Goal: Task Accomplishment & Management: Manage account settings

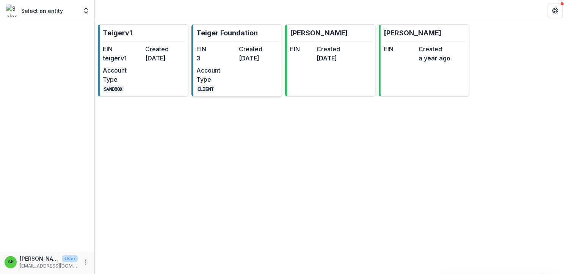
click at [213, 59] on dd "3" at bounding box center [217, 58] width 40 height 9
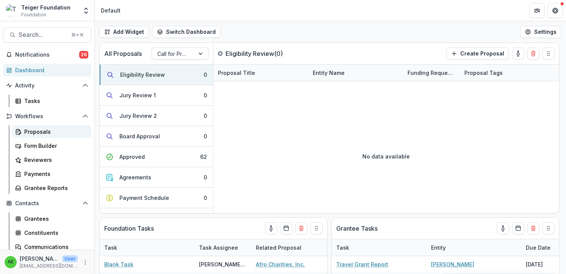
click at [47, 134] on div "Proposals" at bounding box center [54, 131] width 61 height 8
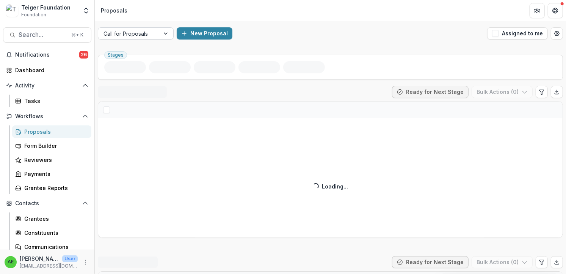
click at [127, 33] on div at bounding box center [129, 33] width 51 height 9
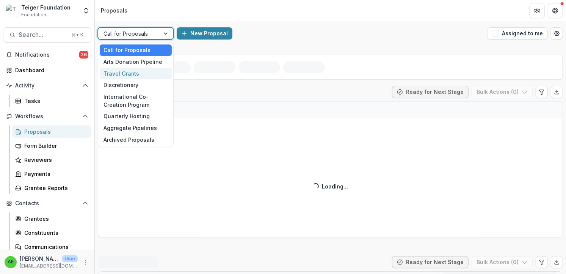
click at [131, 72] on div "Travel Grants" at bounding box center [136, 74] width 72 height 12
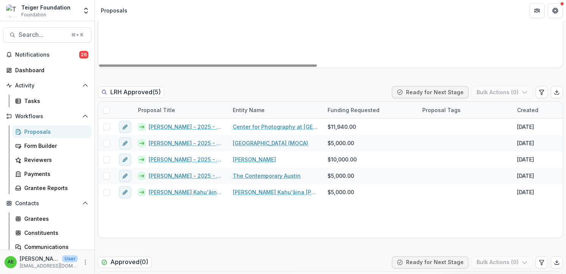
scroll to position [696, 0]
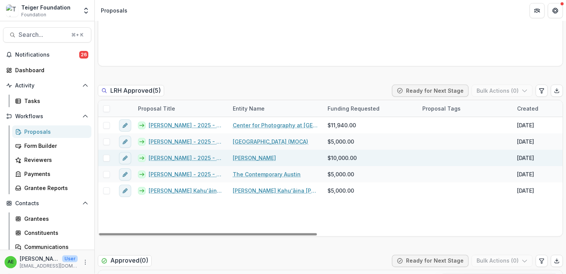
click at [162, 158] on link "[PERSON_NAME] - 2025 - Teiger Foundation Travel Grant" at bounding box center [186, 158] width 75 height 8
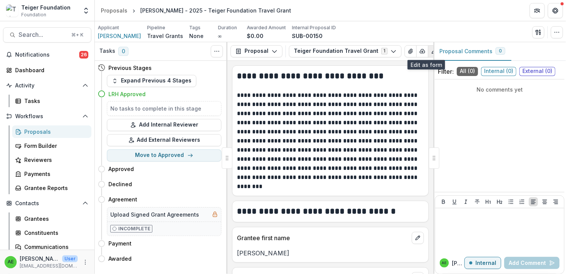
click at [431, 52] on icon "Edit as form" at bounding box center [434, 51] width 6 height 6
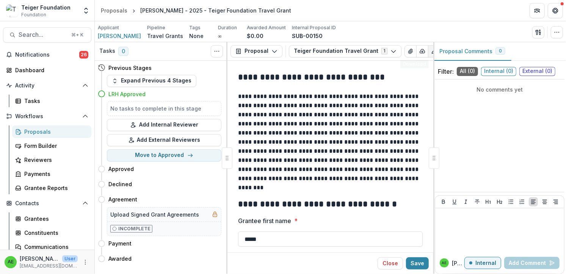
click at [431, 51] on icon "Edit as form" at bounding box center [434, 51] width 6 height 6
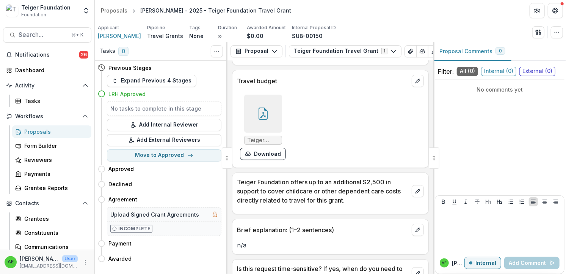
scroll to position [1733, 0]
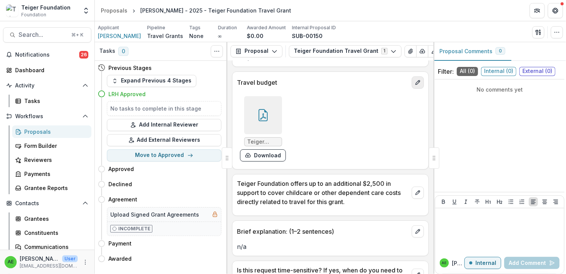
click at [419, 79] on icon "edit" at bounding box center [418, 82] width 6 height 6
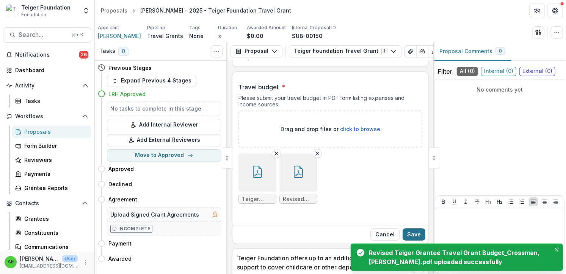
click at [412, 228] on button "Save" at bounding box center [414, 234] width 23 height 12
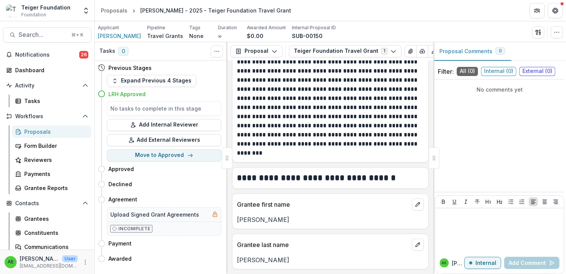
scroll to position [40, 0]
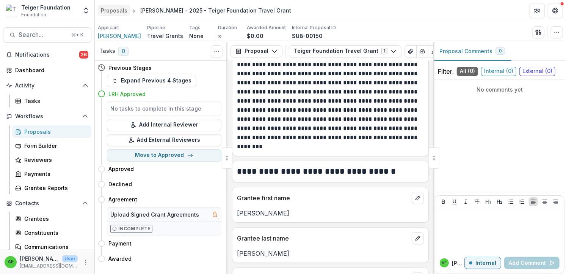
click at [109, 7] on div "Proposals" at bounding box center [114, 10] width 27 height 8
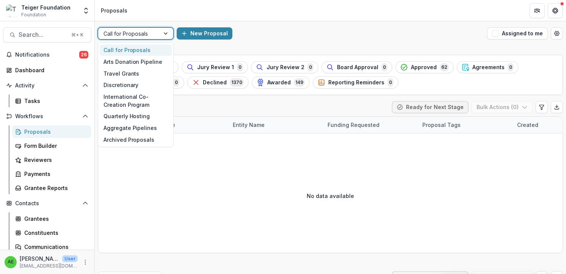
click at [146, 34] on div at bounding box center [129, 33] width 51 height 9
click at [134, 70] on div "Travel Grants" at bounding box center [136, 74] width 72 height 12
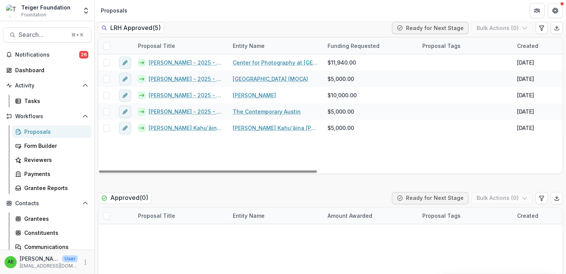
scroll to position [754, 0]
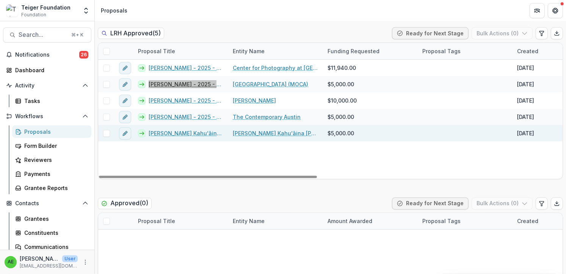
drag, startPoint x: 193, startPoint y: 85, endPoint x: 166, endPoint y: 130, distance: 52.6
click at [0, 0] on div "Teiger Foundation Foundation Aggregate Analysis Foundations Teigerv1 Teiger Fou…" at bounding box center [283, 137] width 566 height 274
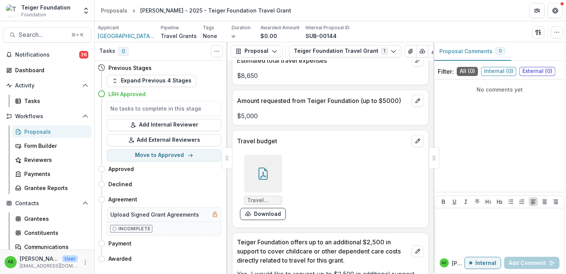
scroll to position [1448, 0]
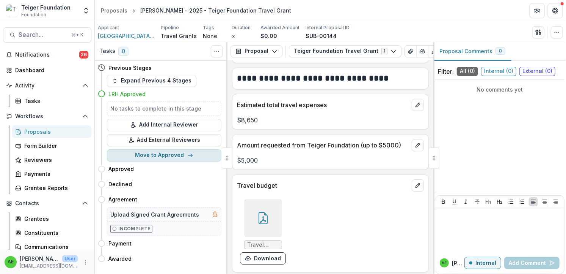
click at [160, 153] on button "Move to Approved" at bounding box center [164, 155] width 115 height 12
select select "********"
select select "**********"
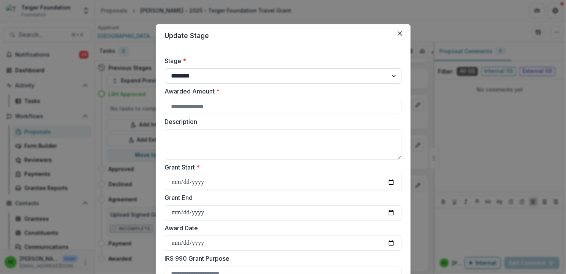
click at [210, 76] on select "**********" at bounding box center [283, 75] width 237 height 15
select select "*********"
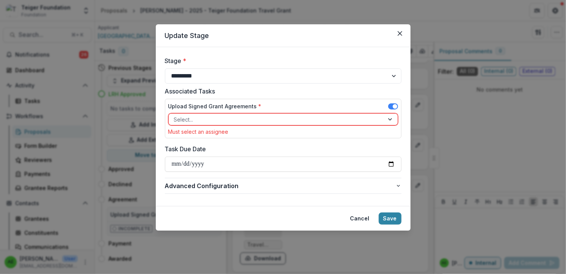
click at [275, 118] on div at bounding box center [276, 119] width 205 height 9
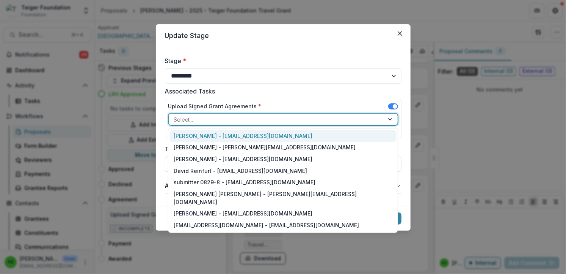
click at [277, 134] on div "[PERSON_NAME] - [EMAIL_ADDRESS][DOMAIN_NAME]" at bounding box center [283, 136] width 227 height 12
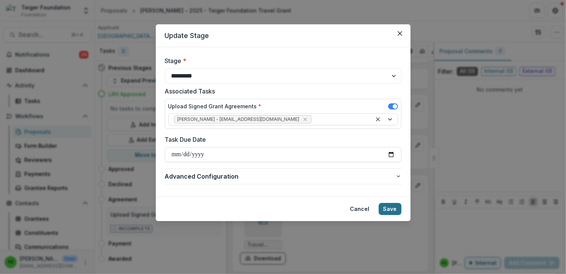
click at [388, 209] on button "Save" at bounding box center [390, 209] width 23 height 12
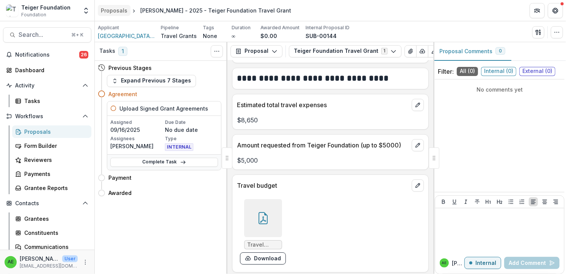
click at [117, 13] on div "Proposals" at bounding box center [114, 10] width 27 height 8
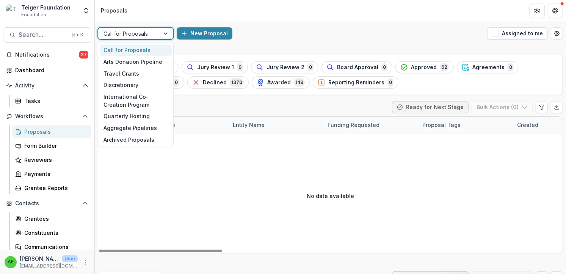
click at [157, 31] on div "Call for Proposals" at bounding box center [128, 33] width 61 height 11
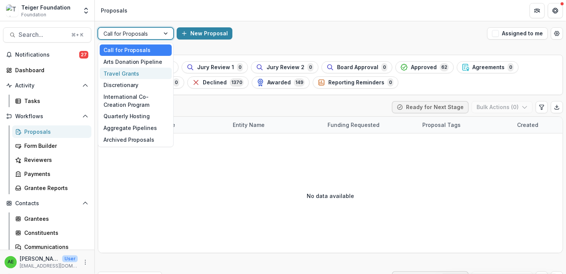
click at [157, 71] on div "Travel Grants" at bounding box center [136, 74] width 72 height 12
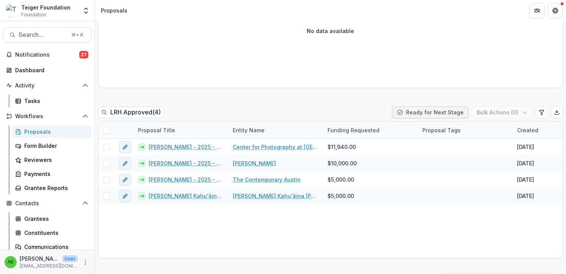
scroll to position [677, 0]
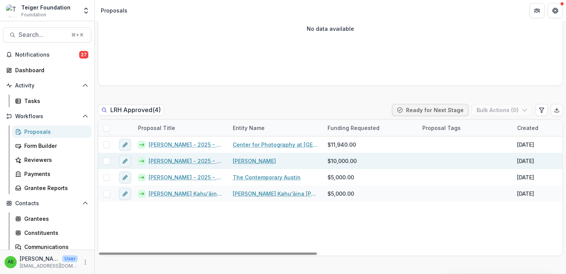
click at [107, 162] on span at bounding box center [106, 160] width 7 height 7
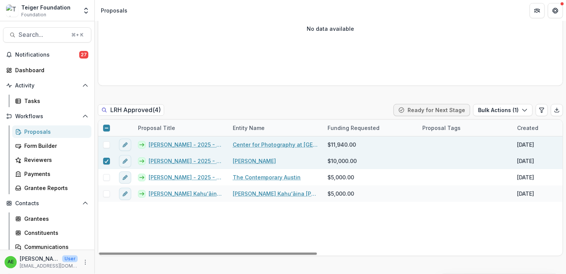
click at [104, 143] on span at bounding box center [106, 144] width 7 height 7
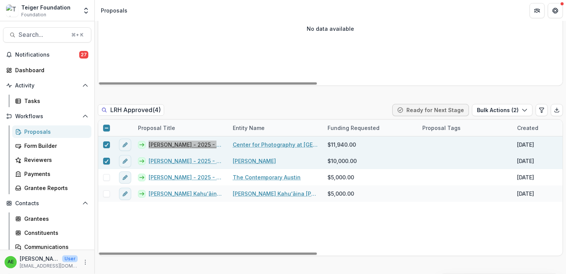
drag, startPoint x: 190, startPoint y: 143, endPoint x: 287, endPoint y: 63, distance: 126.1
click at [0, 0] on div "Teiger Foundation Foundation Aggregate Analysis Foundations Teigerv1 Teiger Fou…" at bounding box center [283, 137] width 566 height 274
click at [236, 106] on div "LRH Approved ( 4 ) Ready for Next Stage Bulk Actions ( 2 )" at bounding box center [331, 111] width 466 height 15
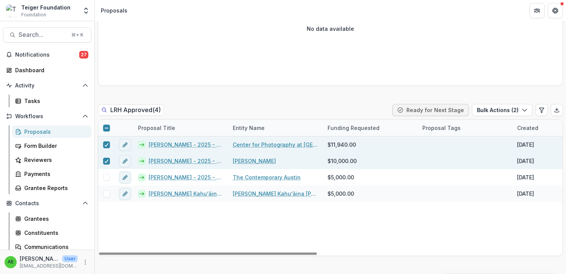
click at [107, 157] on label at bounding box center [106, 160] width 7 height 7
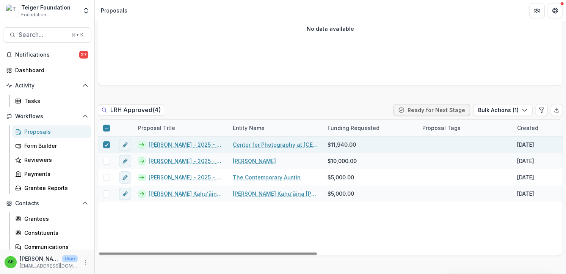
click at [163, 141] on link "[PERSON_NAME] - 2025 - Teiger Foundation Travel Grant" at bounding box center [186, 144] width 75 height 8
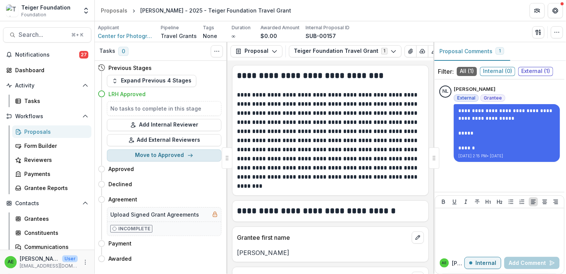
click at [154, 153] on button "Move to Approved" at bounding box center [164, 155] width 115 height 12
select select "********"
select select "**********"
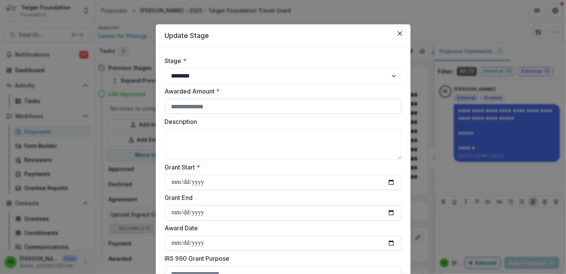
scroll to position [9, 0]
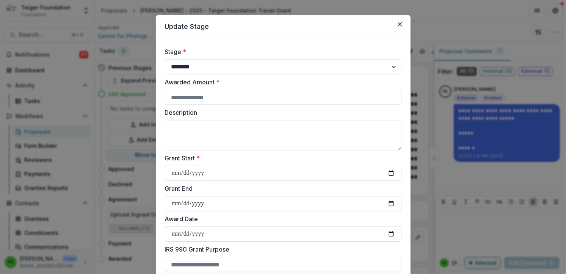
click at [218, 99] on input "Awarded Amount *" at bounding box center [283, 97] width 237 height 15
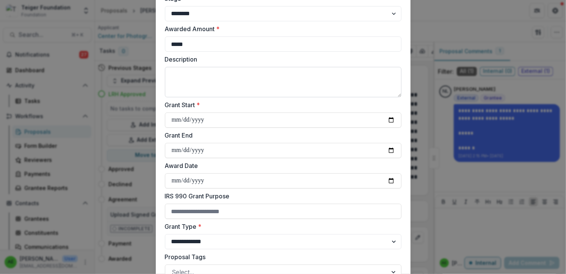
scroll to position [66, 0]
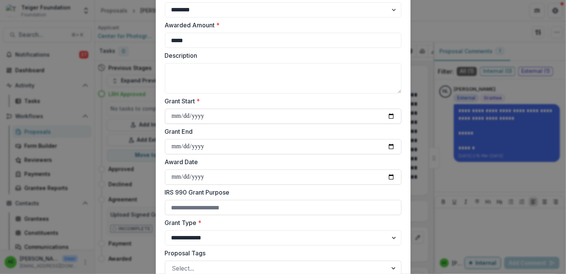
type input "*****"
click at [223, 118] on input "Grant Start *" at bounding box center [283, 116] width 237 height 15
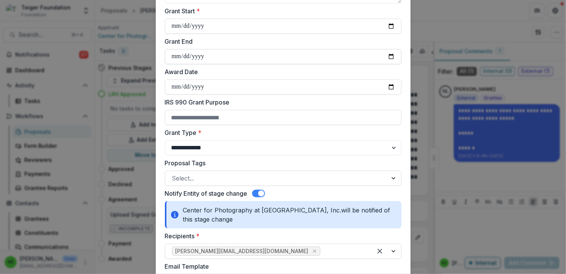
scroll to position [39, 0]
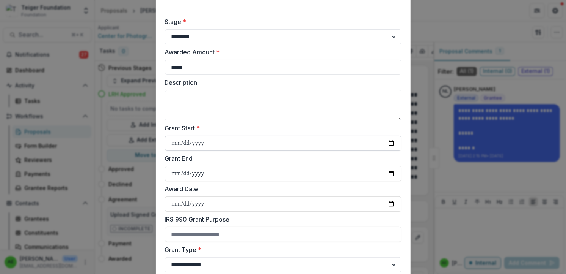
click at [224, 141] on input "Grant Start *" at bounding box center [283, 142] width 237 height 15
click at [196, 146] on input "Grant Start *" at bounding box center [283, 142] width 237 height 15
click at [389, 145] on input "Grant Start *" at bounding box center [283, 142] width 237 height 15
click at [270, 170] on input "Grant End" at bounding box center [283, 173] width 237 height 15
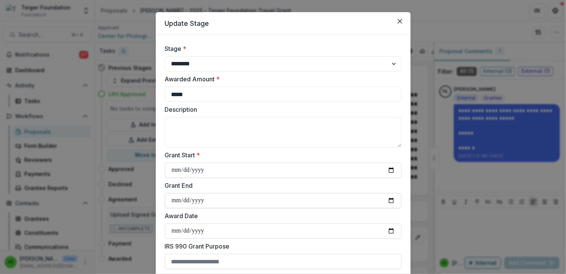
scroll to position [17, 0]
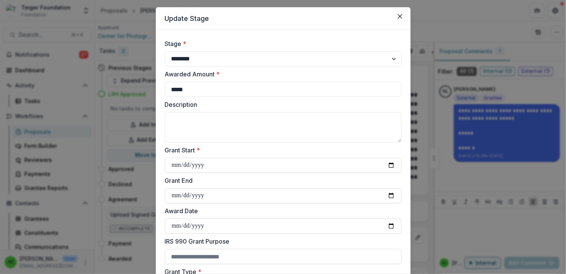
click at [459, 151] on div "**********" at bounding box center [283, 137] width 566 height 274
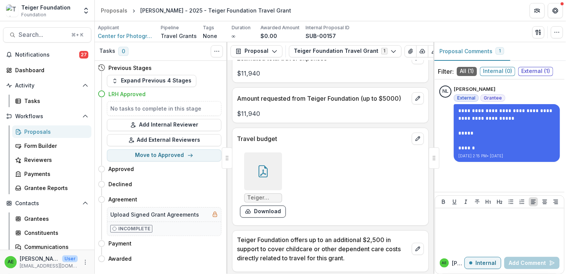
scroll to position [2005, 0]
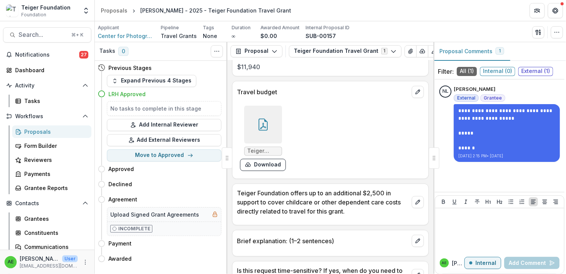
click at [532, 74] on span "External ( 1 )" at bounding box center [536, 71] width 35 height 9
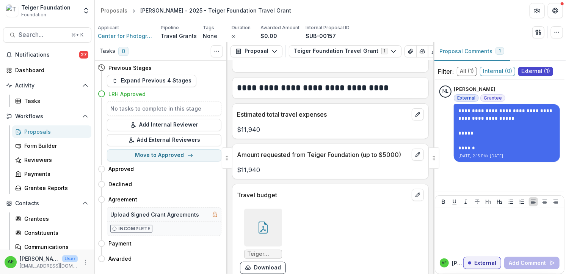
scroll to position [2029, 0]
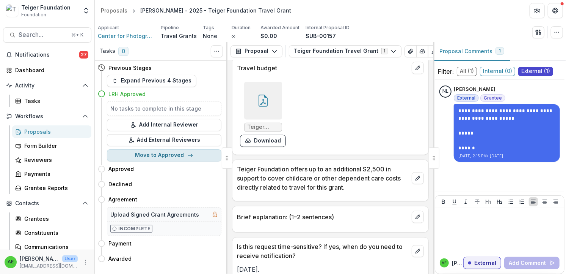
click at [190, 157] on icon "button" at bounding box center [190, 155] width 6 height 6
select select "********"
select select "**********"
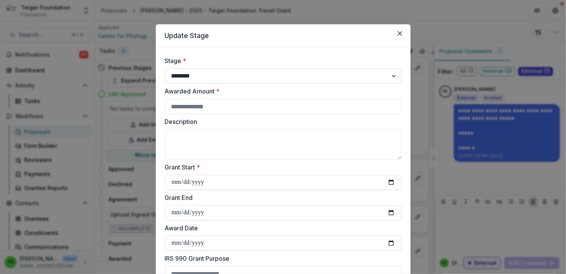
click at [277, 77] on select "**********" at bounding box center [283, 75] width 237 height 15
select select "*********"
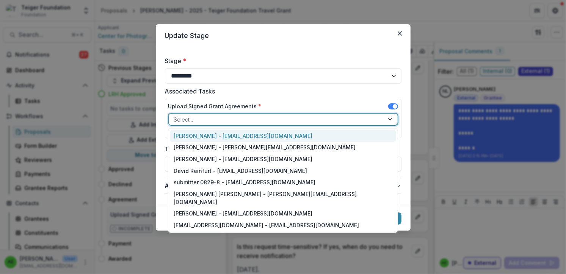
click at [278, 116] on div at bounding box center [276, 119] width 205 height 9
click at [278, 138] on div "[PERSON_NAME] - [EMAIL_ADDRESS][DOMAIN_NAME]" at bounding box center [283, 136] width 227 height 12
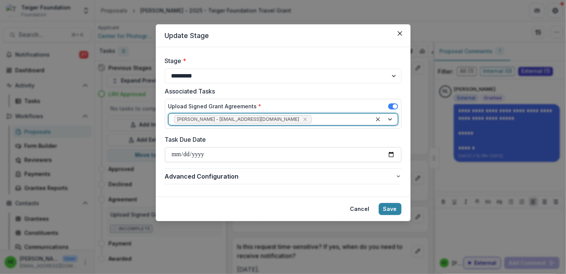
click at [348, 152] on input "Task Due Date" at bounding box center [283, 154] width 237 height 15
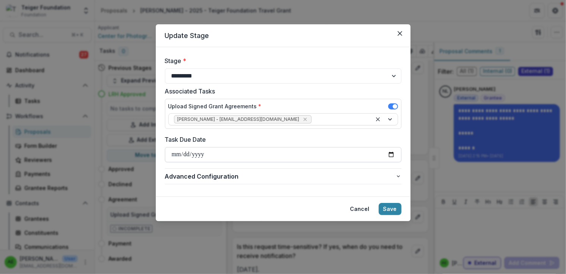
click at [399, 154] on input "Task Due Date" at bounding box center [283, 154] width 237 height 15
click at [395, 154] on input "Task Due Date" at bounding box center [283, 154] width 237 height 15
click at [396, 142] on label "Task Due Date" at bounding box center [281, 139] width 232 height 9
click at [396, 147] on input "Task Due Date" at bounding box center [283, 154] width 237 height 15
click at [396, 208] on button "Save" at bounding box center [390, 209] width 23 height 12
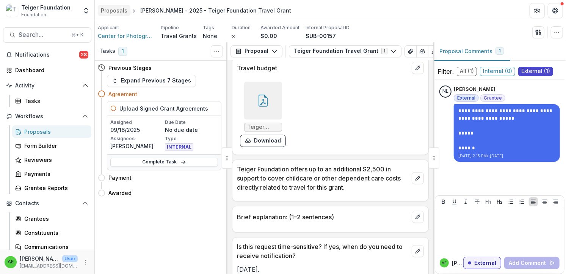
click at [115, 11] on div "Proposals" at bounding box center [114, 10] width 27 height 8
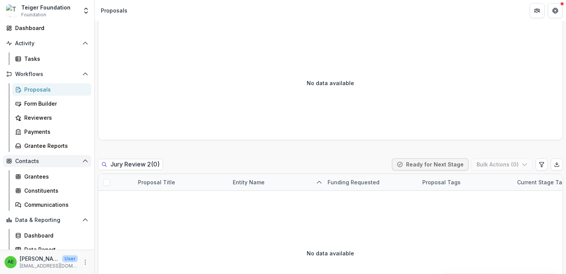
scroll to position [47, 0]
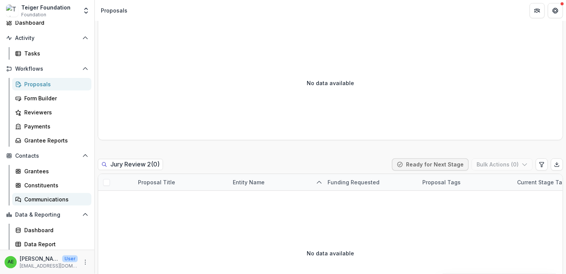
click at [61, 196] on div "Communications" at bounding box center [54, 199] width 61 height 8
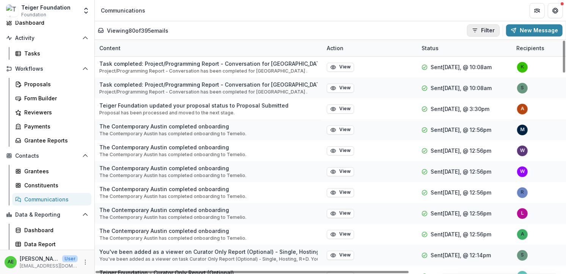
click at [488, 34] on button "Filter" at bounding box center [483, 30] width 33 height 12
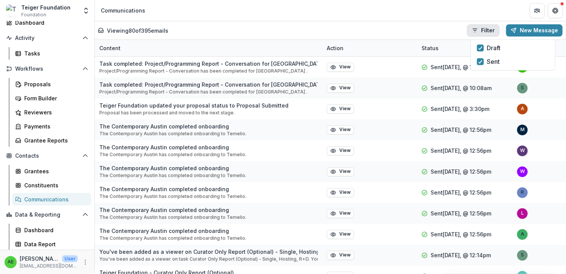
click at [423, 17] on header "Communications" at bounding box center [331, 10] width 472 height 21
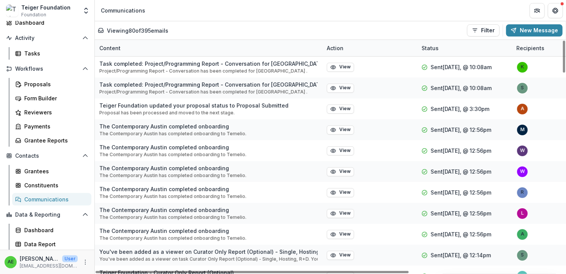
click at [285, 46] on div "Content" at bounding box center [209, 48] width 228 height 16
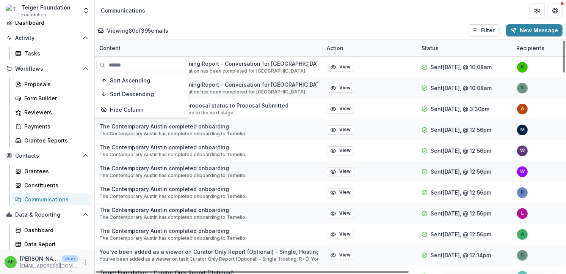
click at [285, 46] on div "Content" at bounding box center [209, 48] width 228 height 16
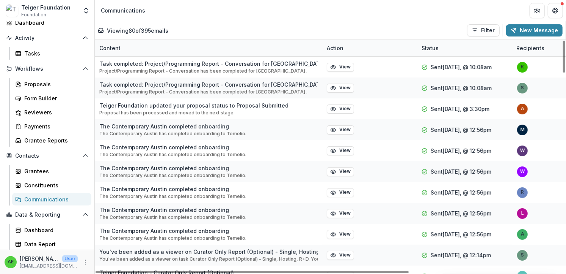
click at [256, 46] on div "Content" at bounding box center [209, 48] width 228 height 16
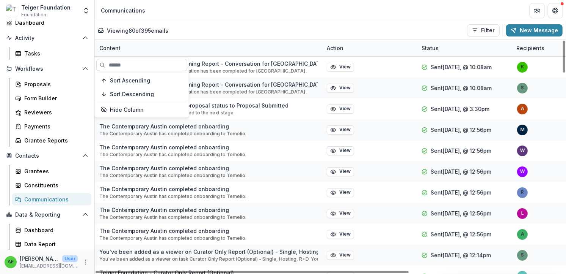
click at [154, 60] on input at bounding box center [141, 65] width 91 height 12
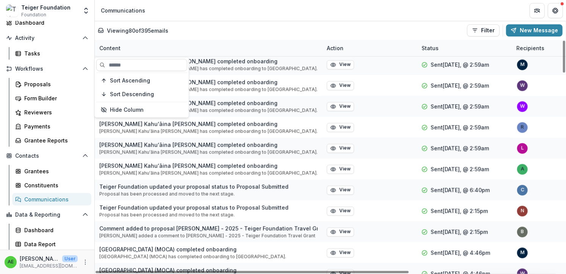
scroll to position [729, 0]
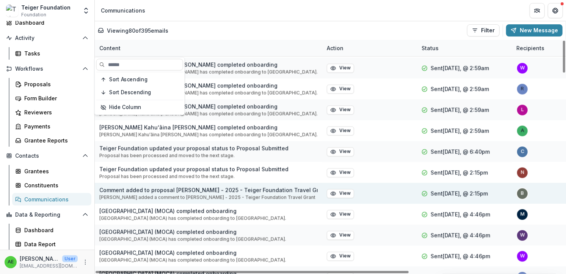
click at [246, 194] on p "[PERSON_NAME] added a comment to [PERSON_NAME] - 2025 - Teiger Foundation Trave…" at bounding box center [208, 197] width 219 height 7
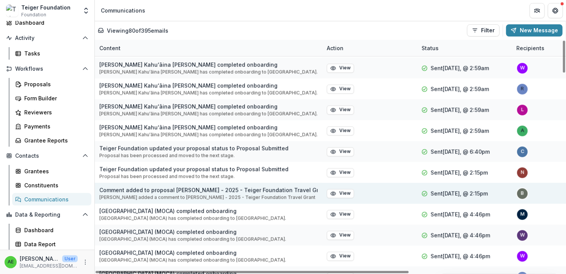
click at [245, 188] on p "Comment added to proposal [PERSON_NAME] - 2025 - Teiger Foundation Travel Grant" at bounding box center [208, 190] width 219 height 8
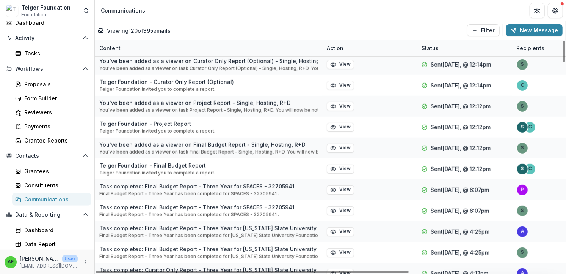
scroll to position [188, 0]
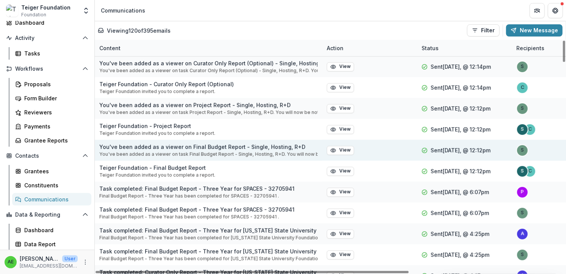
click at [295, 153] on p "You've been added as a viewer on task Final Budget Report - Single, Hosting, R+…" at bounding box center [208, 154] width 219 height 7
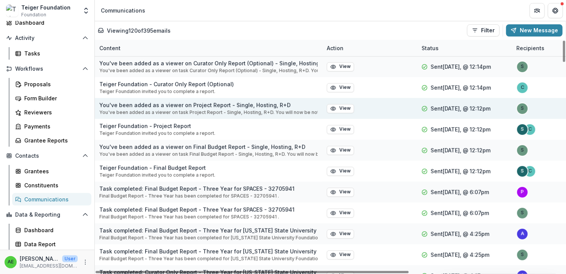
scroll to position [0, 0]
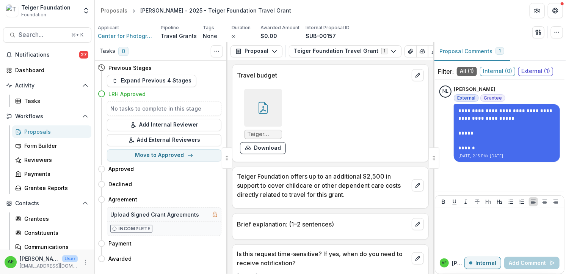
scroll to position [2017, 0]
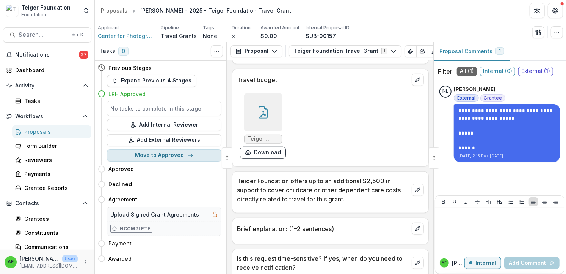
click at [192, 157] on button "Move to Approved" at bounding box center [164, 155] width 115 height 12
select select "********"
select select "**********"
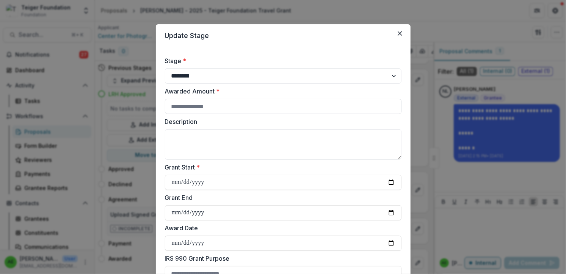
click at [208, 103] on input "Awarded Amount *" at bounding box center [283, 106] width 237 height 15
type input "*****"
click at [198, 178] on input "Grant Start *" at bounding box center [283, 182] width 237 height 15
click at [387, 184] on input "Grant Start *" at bounding box center [283, 182] width 237 height 15
type input "**********"
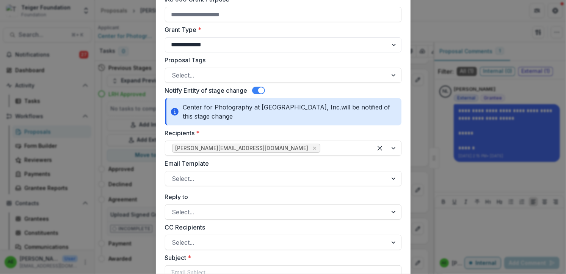
scroll to position [260, 0]
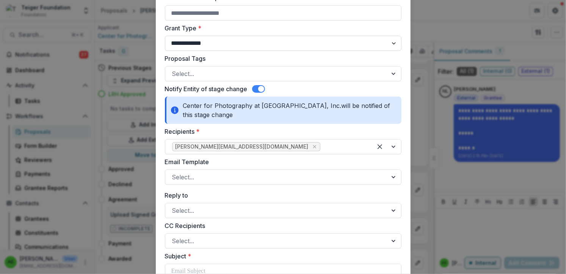
click at [263, 40] on select "**********" at bounding box center [283, 43] width 237 height 15
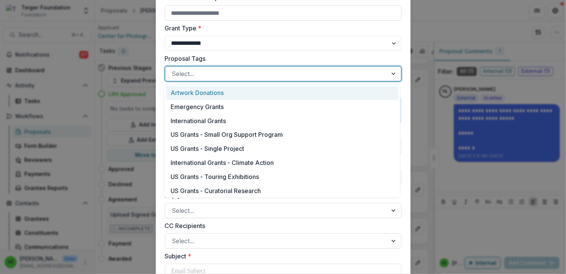
click at [268, 72] on div at bounding box center [276, 73] width 209 height 11
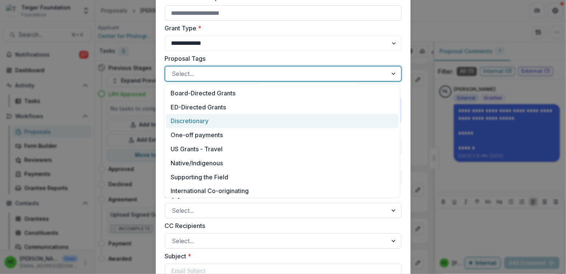
scroll to position [155, 0]
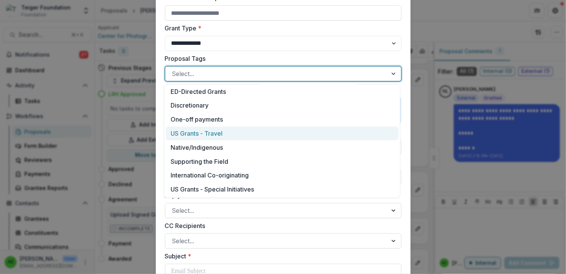
click at [268, 129] on div "US Grants - Travel" at bounding box center [282, 133] width 233 height 14
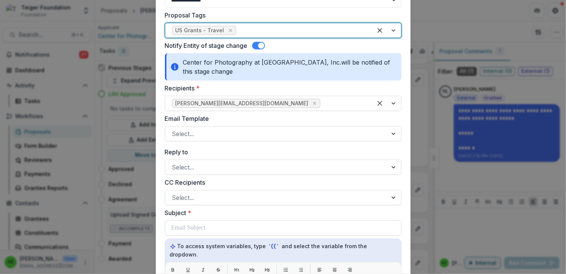
scroll to position [305, 0]
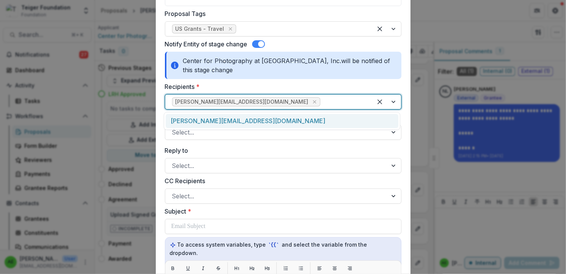
click at [322, 99] on div at bounding box center [344, 101] width 44 height 11
click at [299, 120] on div "nadine@gunk.org" at bounding box center [282, 121] width 233 height 14
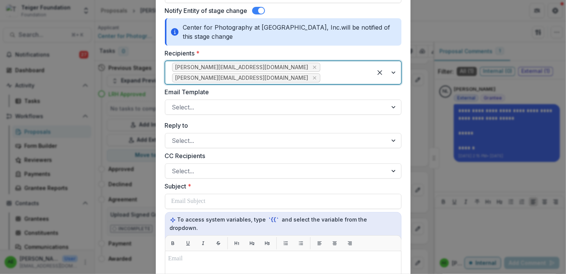
scroll to position [343, 0]
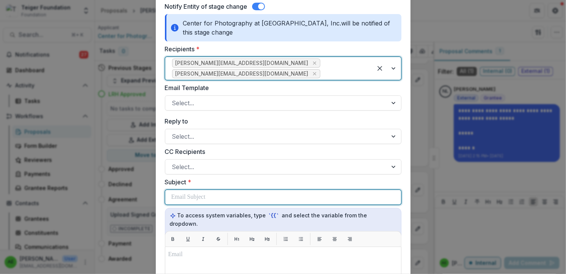
click at [281, 190] on div at bounding box center [284, 197] width 224 height 14
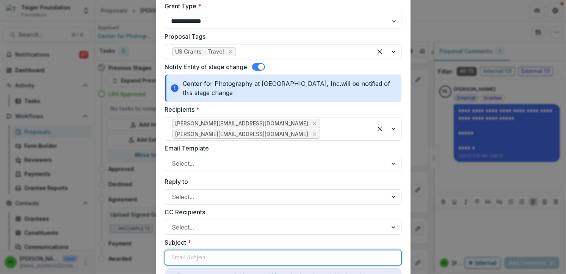
scroll to position [262, 0]
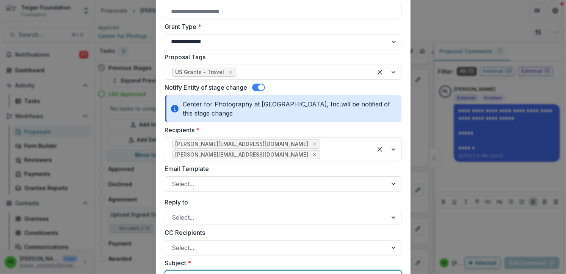
click at [312, 151] on icon "Remove nadine@gunk.org" at bounding box center [315, 154] width 6 height 6
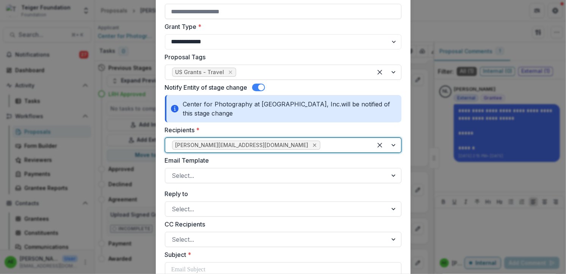
click at [311, 144] on div "Remove brian@cpw.org" at bounding box center [315, 145] width 8 height 8
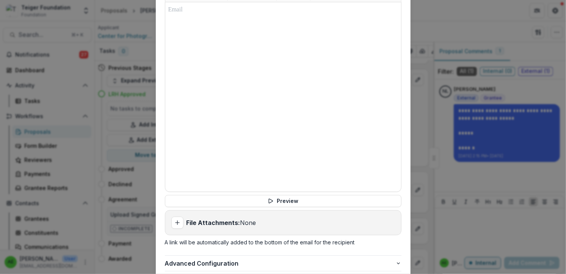
scroll to position [627, 0]
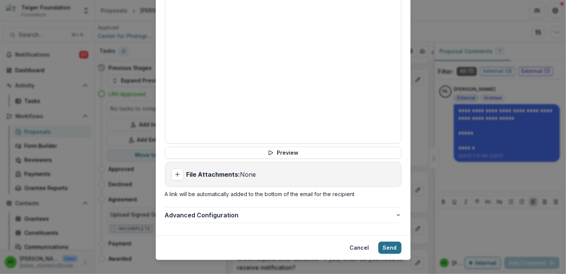
click at [384, 242] on button "Send" at bounding box center [390, 247] width 23 height 12
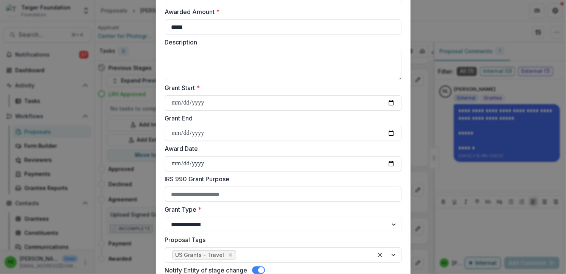
scroll to position [0, 0]
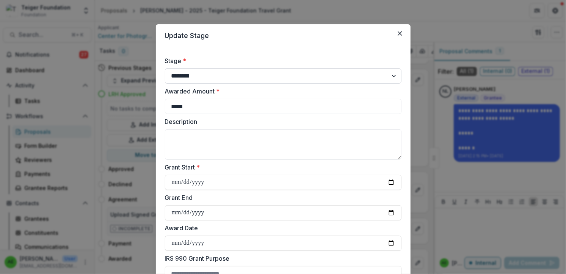
drag, startPoint x: 402, startPoint y: 31, endPoint x: 350, endPoint y: 77, distance: 68.6
click at [350, 77] on select "**********" at bounding box center [283, 75] width 237 height 15
